Goal: Book appointment/travel/reservation

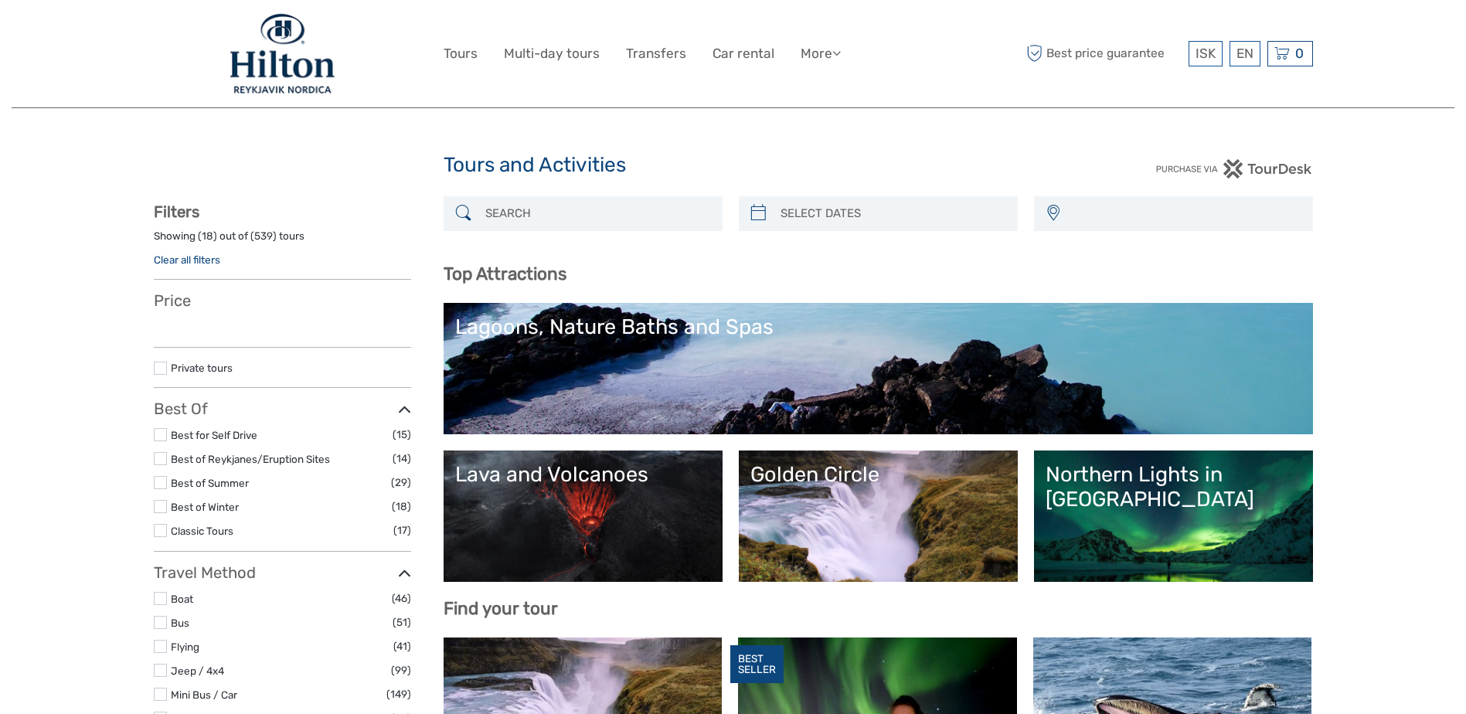
select select
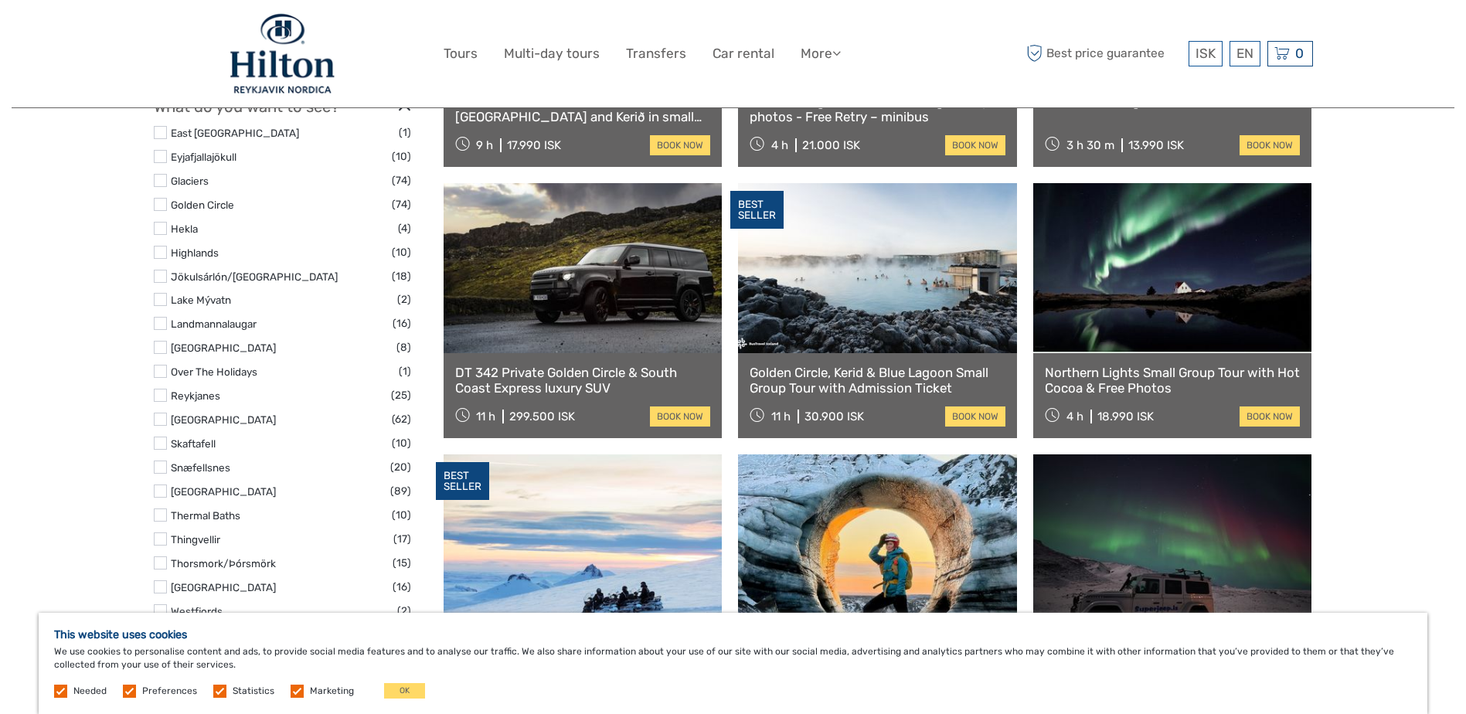
scroll to position [768, 0]
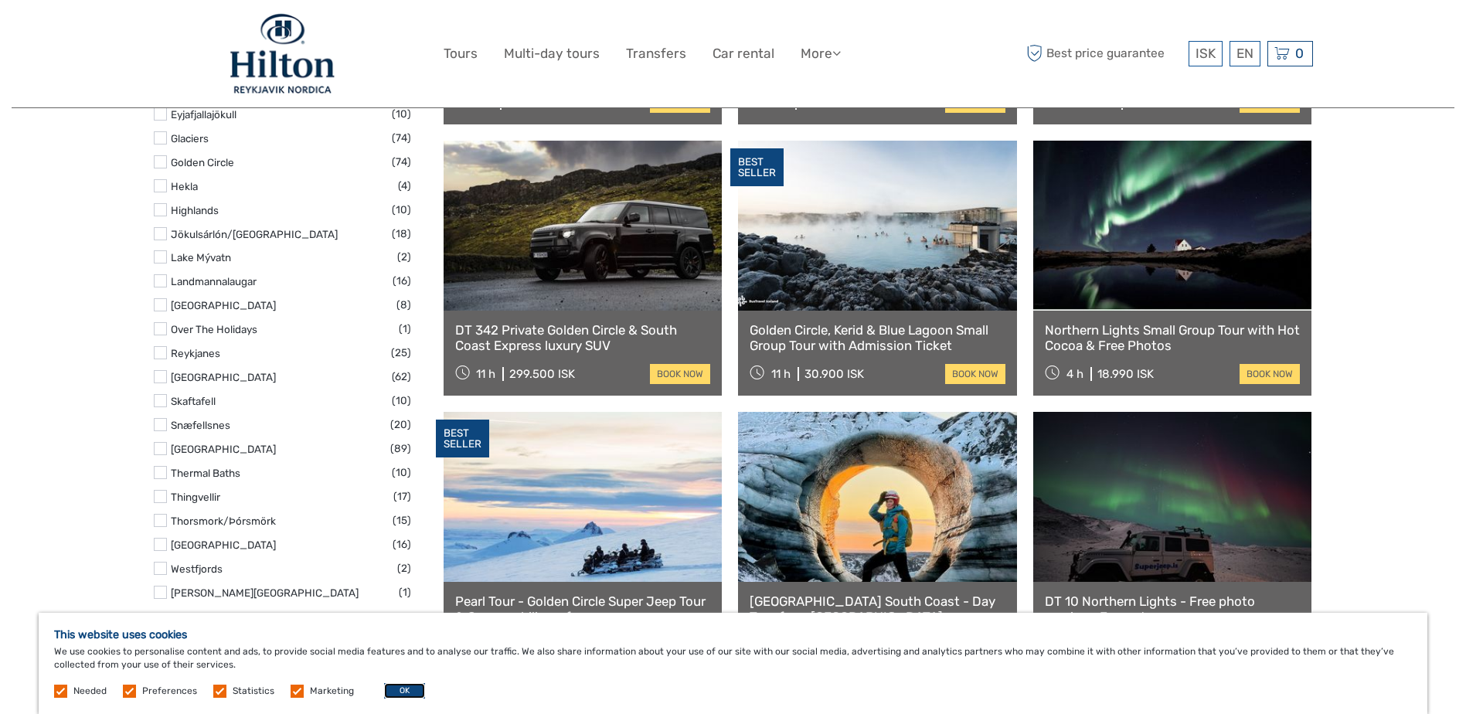
click at [410, 693] on button "OK" at bounding box center [404, 690] width 41 height 15
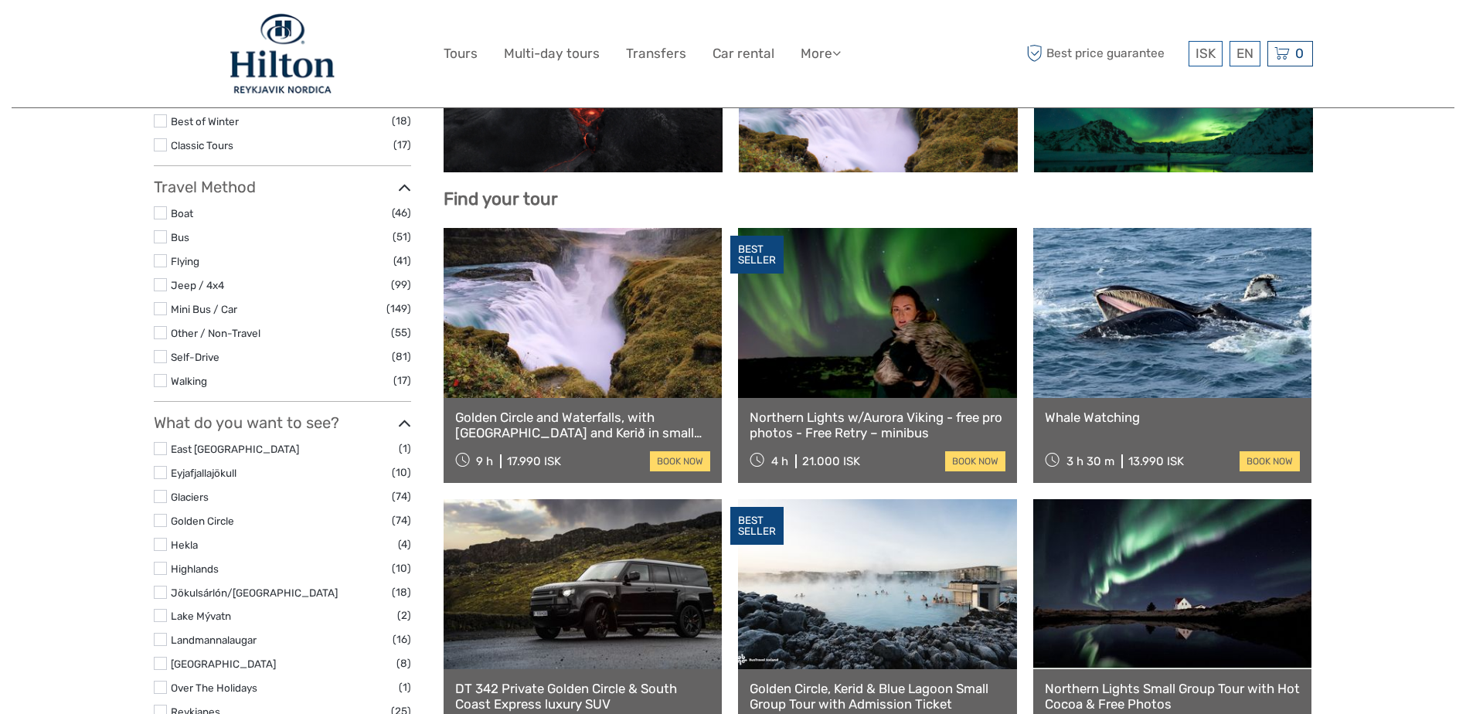
scroll to position [35, 0]
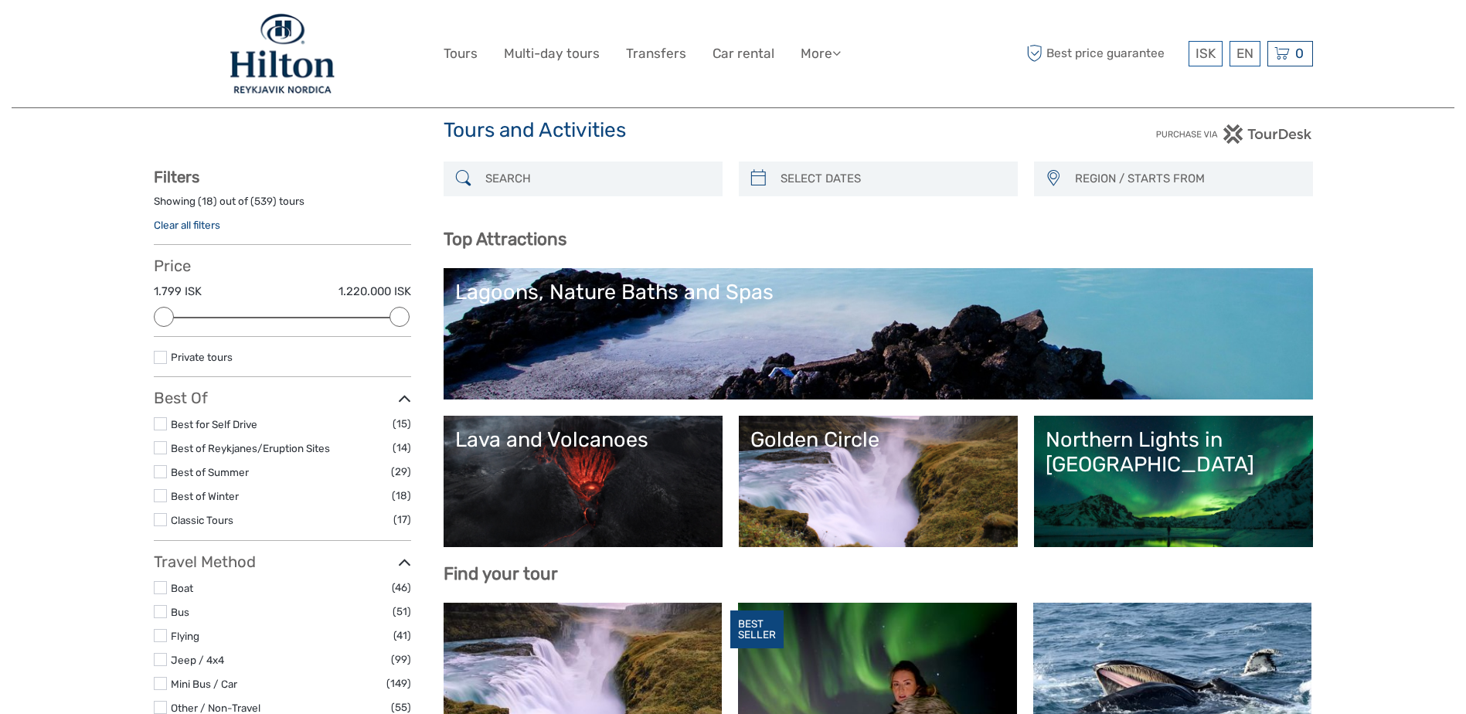
click at [619, 295] on div "Lagoons, Nature Baths and Spas" at bounding box center [878, 292] width 846 height 25
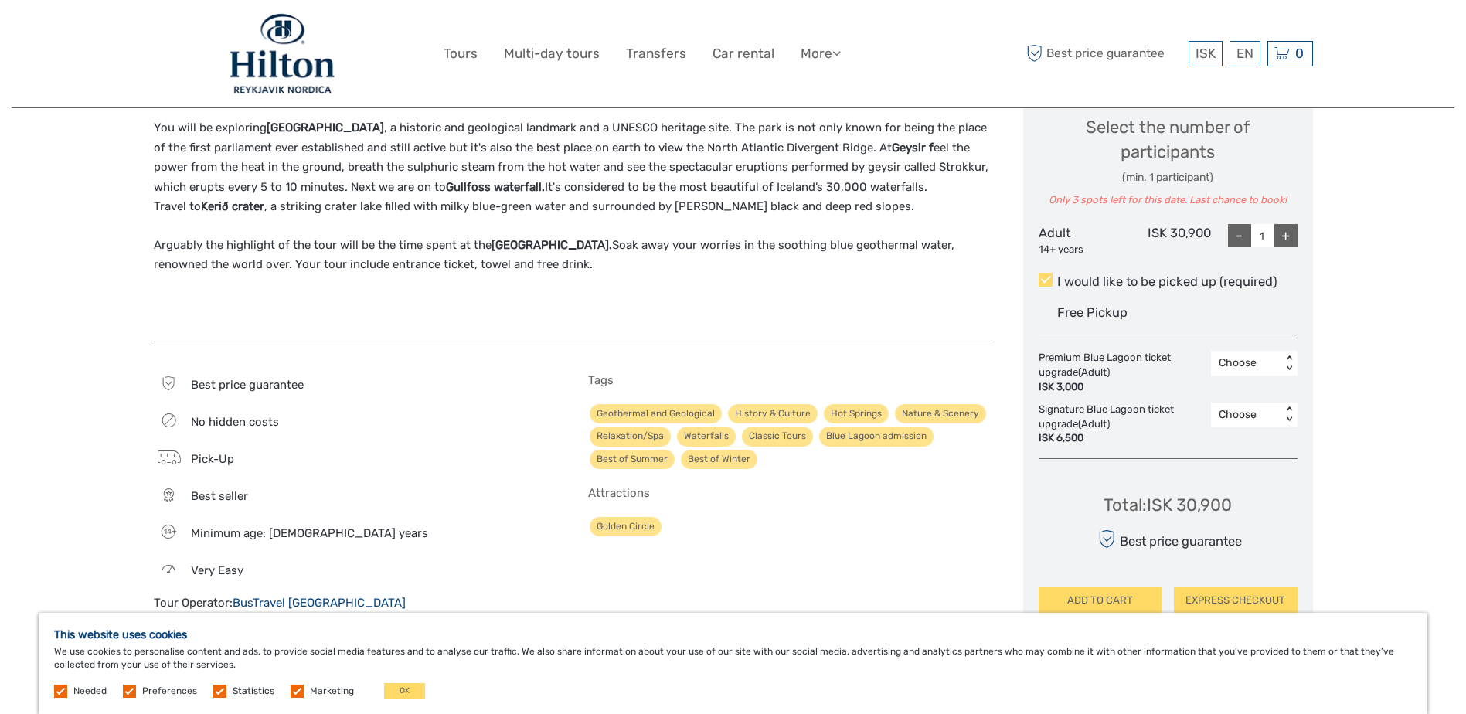
scroll to position [670, 0]
